Goal: Transaction & Acquisition: Obtain resource

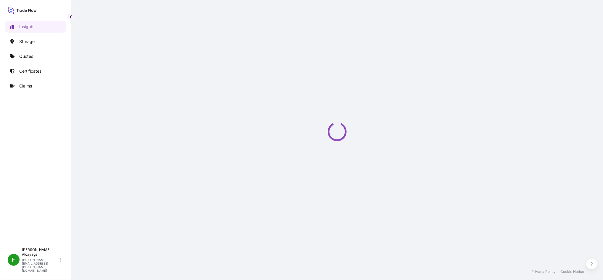
select select "2025"
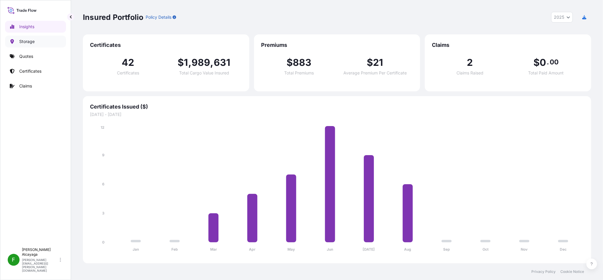
click at [43, 42] on link "Storage" at bounding box center [35, 42] width 61 height 12
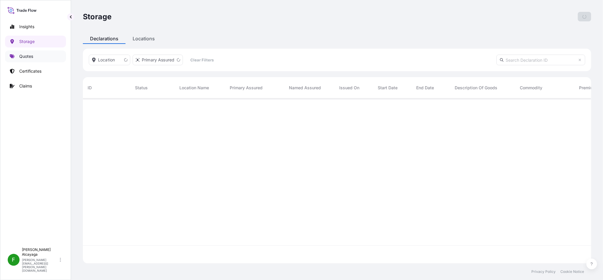
scroll to position [162, 503]
click at [40, 54] on link "Quotes" at bounding box center [35, 56] width 61 height 12
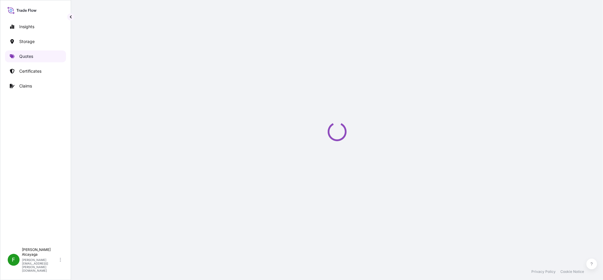
click at [40, 54] on link "Quotes" at bounding box center [35, 56] width 61 height 12
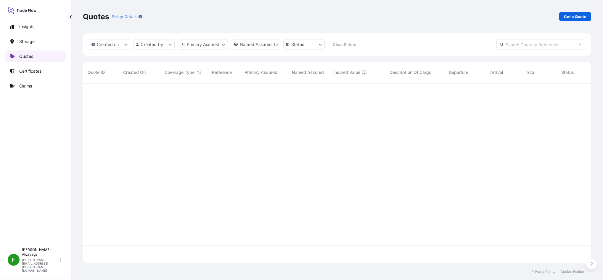
scroll to position [195, 503]
click at [15, 65] on link "Certificates" at bounding box center [35, 71] width 61 height 12
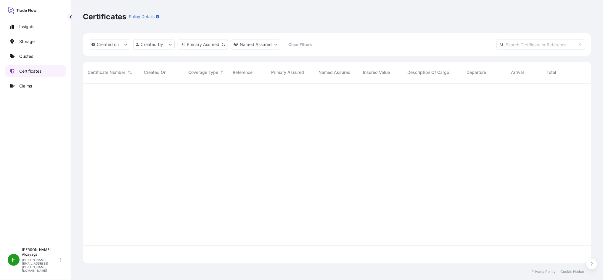
scroll to position [177, 503]
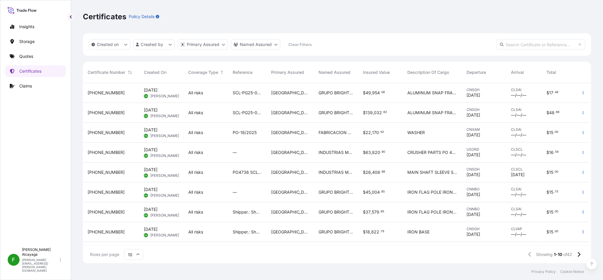
click at [268, 98] on div "[GEOGRAPHIC_DATA]" at bounding box center [290, 93] width 47 height 20
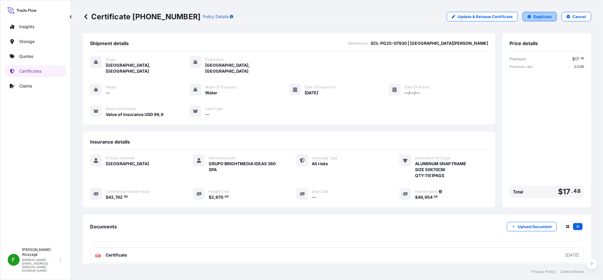
click at [534, 15] on p "Duplicate" at bounding box center [543, 17] width 18 height 6
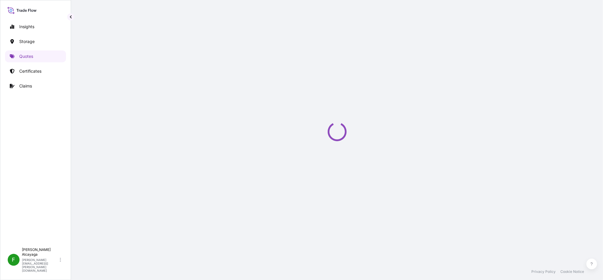
select select "Water"
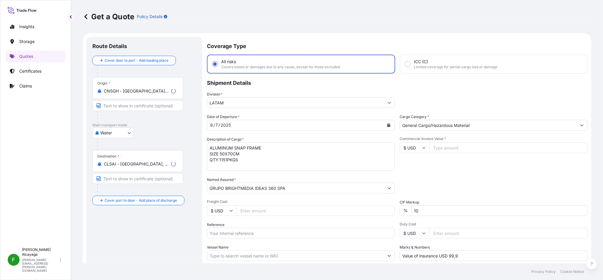
scroll to position [9, 0]
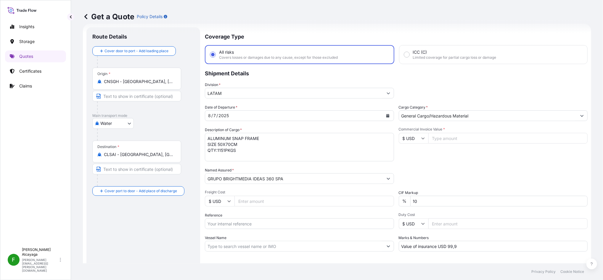
click at [436, 137] on input "Commercial Invoice Value *" at bounding box center [509, 138] width 160 height 11
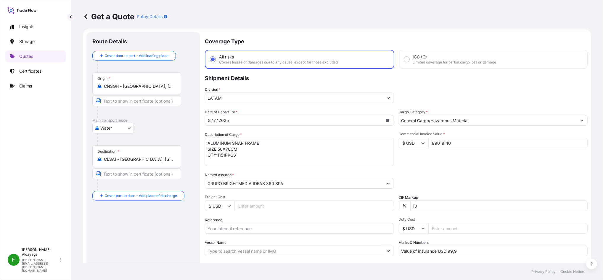
scroll to position [0, 0]
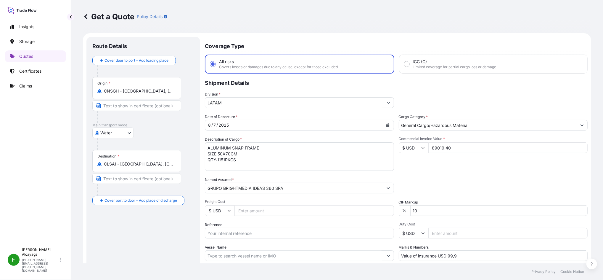
type input "89019.40"
click at [271, 213] on input "Freight Cost" at bounding box center [315, 210] width 160 height 11
type input "2670"
drag, startPoint x: 259, startPoint y: 165, endPoint x: 179, endPoint y: 140, distance: 83.9
click at [179, 140] on form "Route Details Cover door to port - Add loading place Place of loading Road / [G…" at bounding box center [337, 170] width 509 height 275
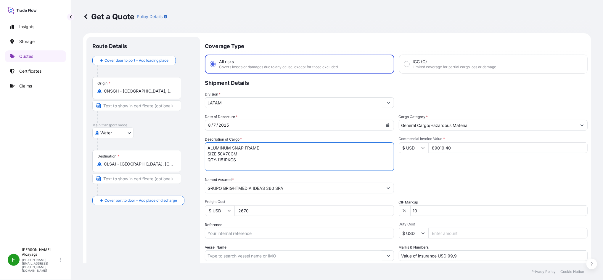
paste textarea "FLAG FLAG POLE BEACH UMBRELLA BEACH UMBRELLA BASE IRON BASE HBL: CSHSE0429224 M…"
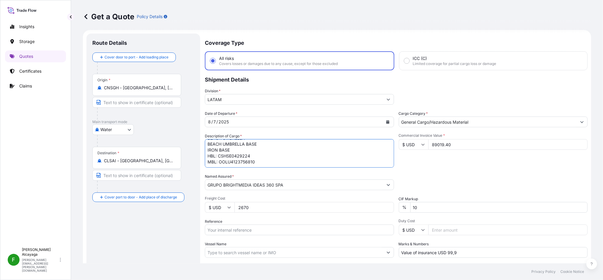
scroll to position [6, 0]
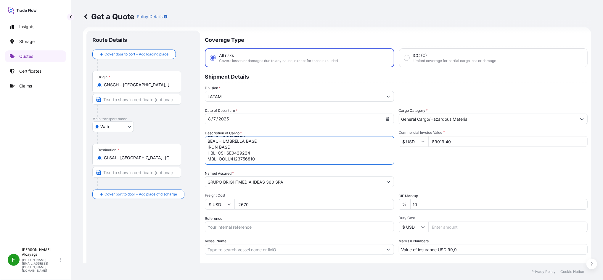
drag, startPoint x: 295, startPoint y: 158, endPoint x: 202, endPoint y: 149, distance: 93.1
click at [202, 149] on form "Route Details Cover door to port - Add loading place Place of loading Road / [G…" at bounding box center [337, 164] width 509 height 275
type textarea "FLAG FLAG POLE BEACH UMBRELLA BEACH UMBRELLA BASE IRON BASE"
click at [278, 247] on input "Vessel Name" at bounding box center [294, 249] width 178 height 11
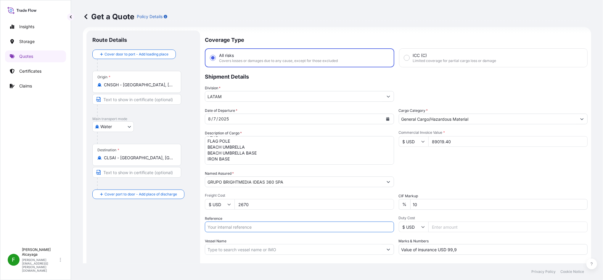
click at [273, 227] on input "Reference" at bounding box center [299, 226] width 189 height 11
paste input "SCL-PG25-07920_ IRON FLAG POLE_FLAG_BEACH UMBRELLA _BEACH UMBRELLA BASE | senio…"
drag, startPoint x: 310, startPoint y: 226, endPoint x: 147, endPoint y: 233, distance: 163.7
click at [147, 233] on form "Route Details Cover door to port - Add loading place Place of loading Road / [G…" at bounding box center [337, 164] width 509 height 275
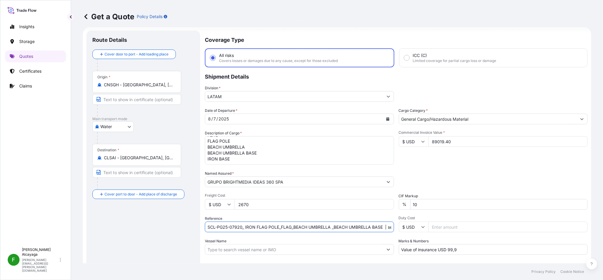
type input "SCL-PG25-07920_ IRON FLAG POLE_FLAG_BEACH UMBRELLA _BEACH UMBRELLA BASE | senio…"
click at [270, 235] on div "Date of Departure * [DATE] Cargo Category * General Cargo/Hazardous Material De…" at bounding box center [396, 181] width 383 height 147
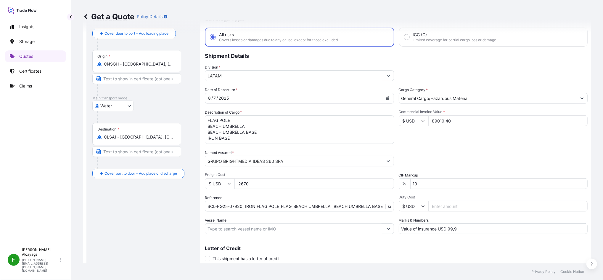
scroll to position [44, 0]
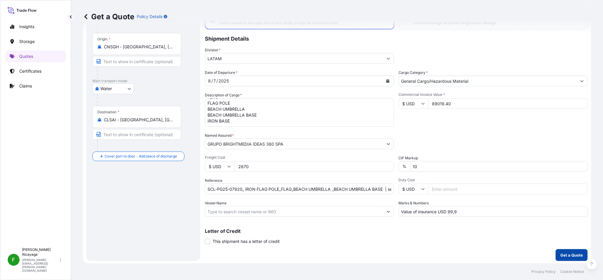
click at [561, 255] on p "Get a Quote" at bounding box center [572, 255] width 23 height 6
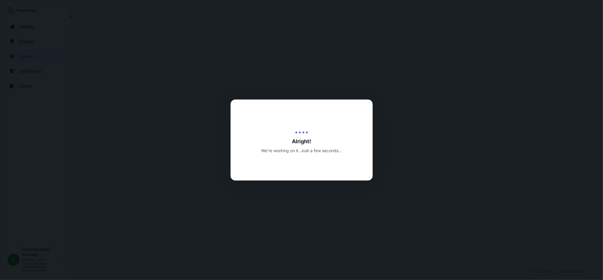
select select "Water"
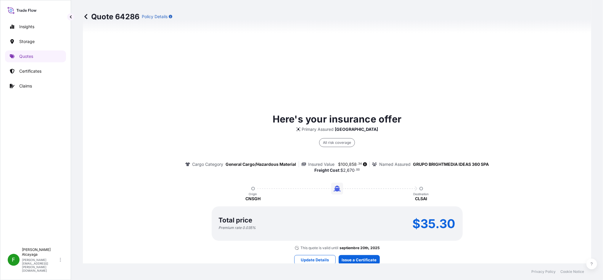
scroll to position [412, 0]
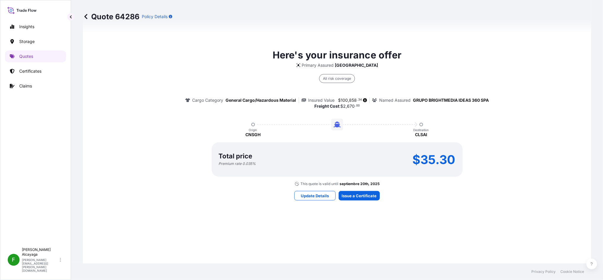
click at [350, 100] on span "858" at bounding box center [354, 100] width 8 height 4
click at [346, 103] on p "Freight Cost : $ 2 , 670 . 00" at bounding box center [337, 106] width 45 height 6
click at [341, 98] on span "100" at bounding box center [344, 100] width 7 height 4
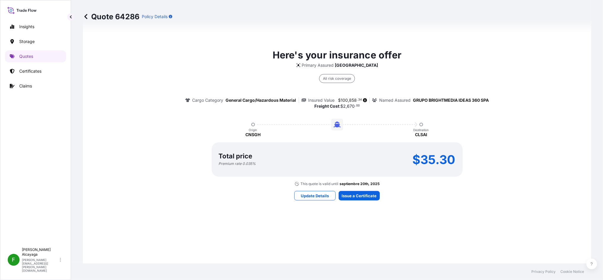
click at [333, 98] on div "Insured Value $ 100 , 858 . 34" at bounding box center [336, 100] width 69 height 6
drag, startPoint x: 334, startPoint y: 97, endPoint x: 339, endPoint y: 97, distance: 5.3
click at [339, 98] on span "$ 100 , 858 . 34" at bounding box center [352, 100] width 30 height 4
drag, startPoint x: 339, startPoint y: 97, endPoint x: 351, endPoint y: 97, distance: 12.1
click at [351, 98] on span "858" at bounding box center [354, 100] width 8 height 4
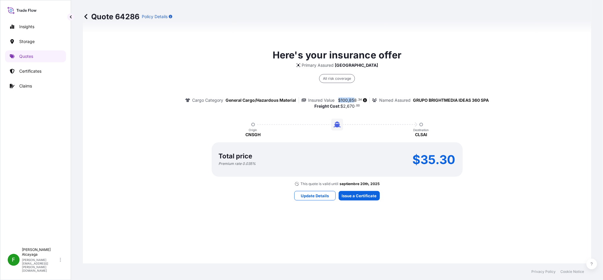
drag, startPoint x: 351, startPoint y: 98, endPoint x: 335, endPoint y: 100, distance: 16.8
click at [339, 100] on span "$ 100 , 858 . 34" at bounding box center [351, 100] width 24 height 4
click at [358, 99] on span "34" at bounding box center [360, 100] width 4 height 2
drag, startPoint x: 355, startPoint y: 98, endPoint x: 335, endPoint y: 98, distance: 20.1
click at [339, 98] on span "$ 100 , 858 . 34" at bounding box center [351, 100] width 24 height 4
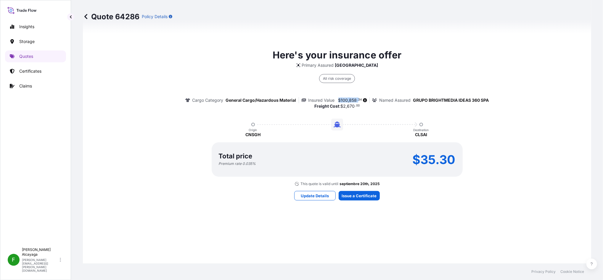
copy span "$ 100 , 858 ."
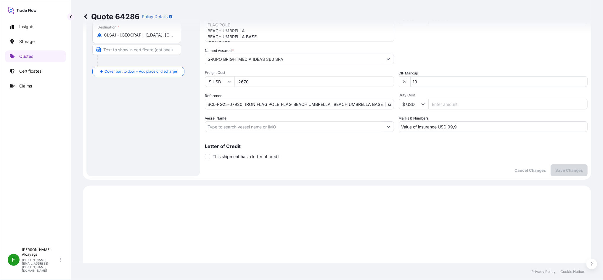
scroll to position [89, 0]
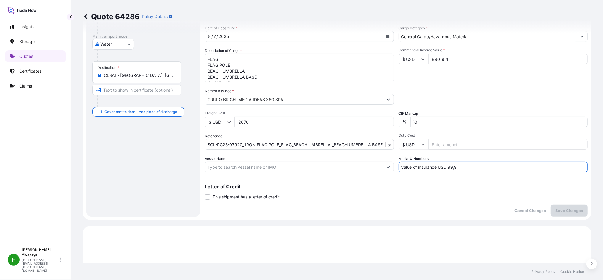
click at [475, 165] on input "Value of insurance USD 99,9" at bounding box center [493, 166] width 189 height 11
paste input "201,71600"
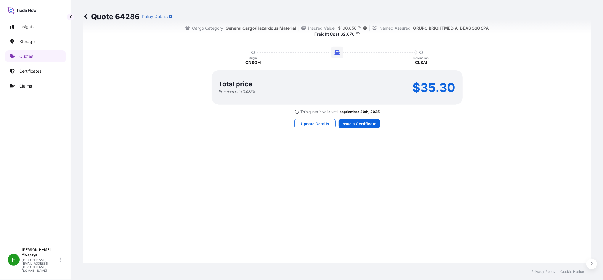
scroll to position [482, 0]
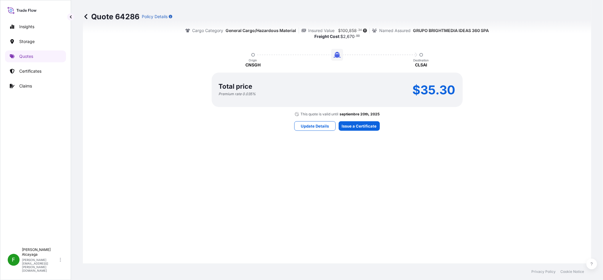
click at [349, 28] on div "Quote 64286 Policy Details" at bounding box center [337, 16] width 509 height 33
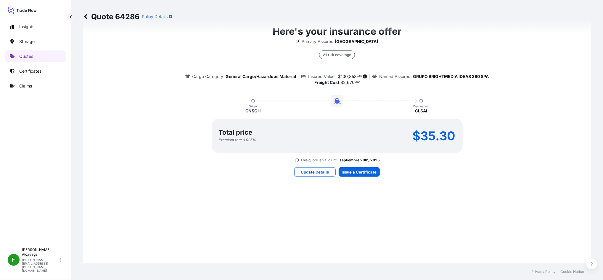
scroll to position [432, 0]
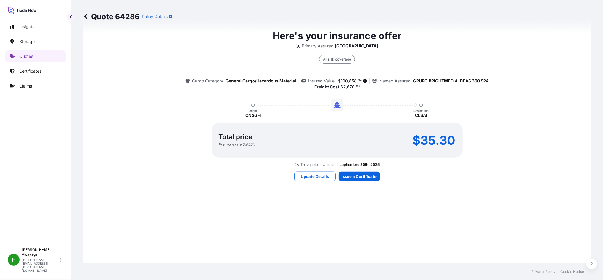
click at [350, 81] on span "858" at bounding box center [354, 81] width 8 height 4
drag, startPoint x: 348, startPoint y: 81, endPoint x: 343, endPoint y: 78, distance: 6.1
click at [343, 79] on span "100" at bounding box center [344, 81] width 7 height 4
drag, startPoint x: 338, startPoint y: 78, endPoint x: 354, endPoint y: 79, distance: 15.7
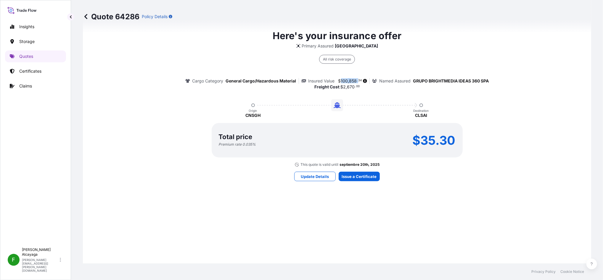
click at [354, 79] on span "$ 100 , 858 . 34" at bounding box center [351, 81] width 24 height 4
copy span "100 , 858"
click at [420, 135] on p "$35.30" at bounding box center [434, 139] width 43 height 9
copy p "35.30"
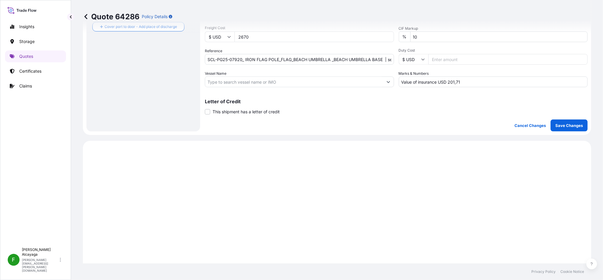
scroll to position [157, 0]
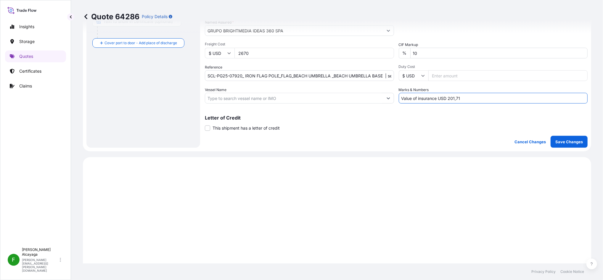
click at [454, 96] on input "Value of insurance USD 201,71" at bounding box center [493, 98] width 189 height 11
paste input "$ 201,72"
type input "Value of insurance USD 201,72"
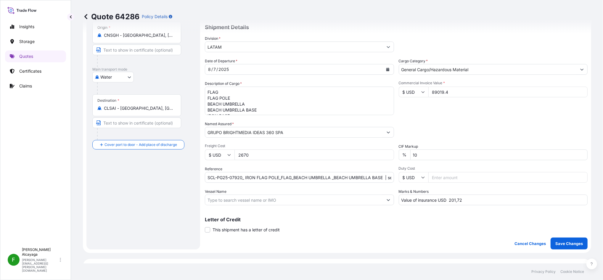
scroll to position [67, 0]
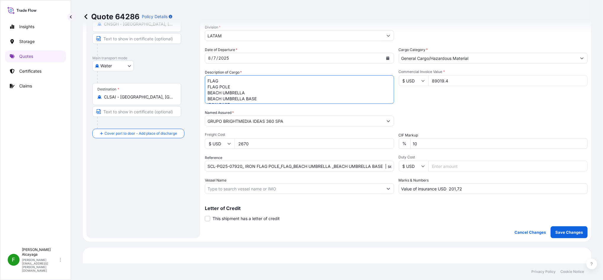
click at [286, 94] on textarea "FLAG FLAG POLE BEACH UMBRELLA BEACH UMBRELLA BASE IRON BASE" at bounding box center [299, 89] width 189 height 28
click at [581, 235] on button "Save Changes" at bounding box center [569, 232] width 37 height 12
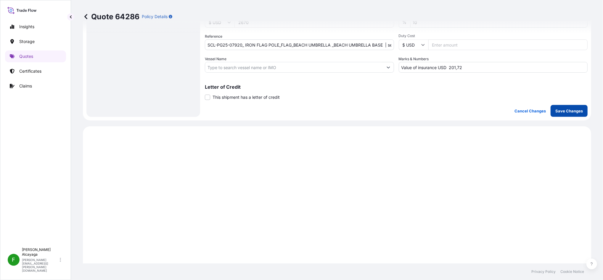
scroll to position [283, 0]
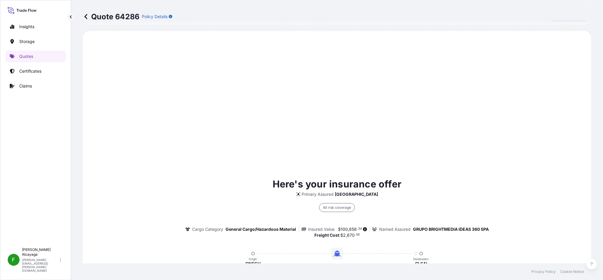
select select "Water"
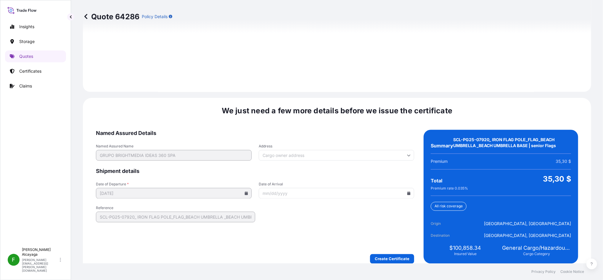
scroll to position [853, 0]
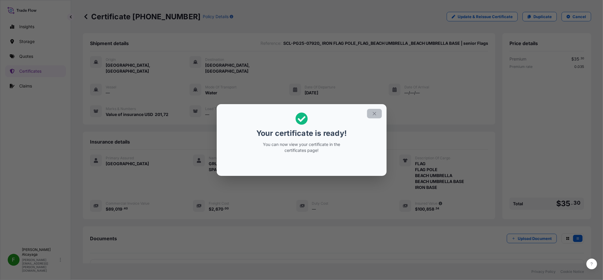
click at [369, 117] on button "button" at bounding box center [374, 113] width 15 height 9
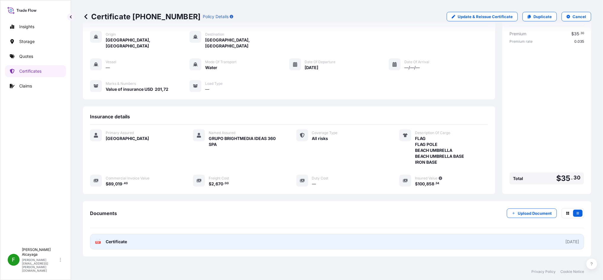
scroll to position [48, 0]
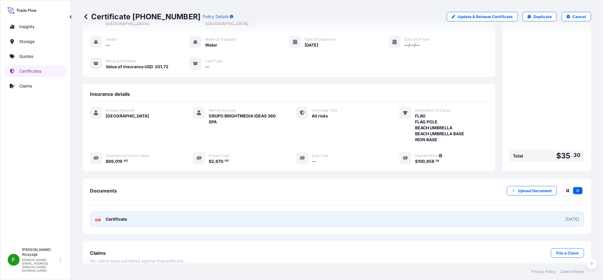
click at [395, 211] on link "PDF Certificate [DATE]" at bounding box center [337, 218] width 494 height 15
